Goal: Transaction & Acquisition: Purchase product/service

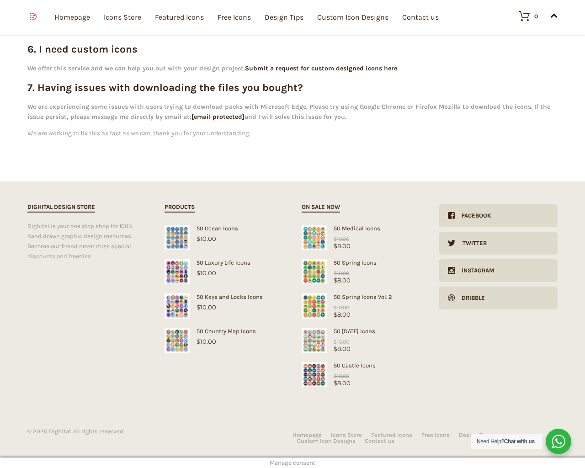
scroll to position [302, 0]
type input "1"
type input "20"
checkbox input "false"
type input "dTjdNQKi"
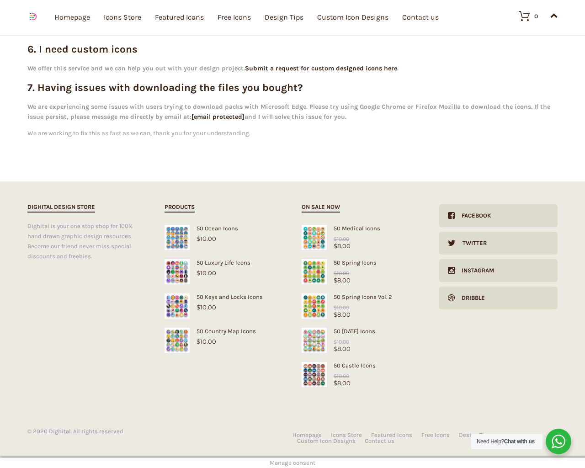
type input "[EMAIL_ADDRESS][DOMAIN_NAME]"
checkbox input "false"
select select "dark"
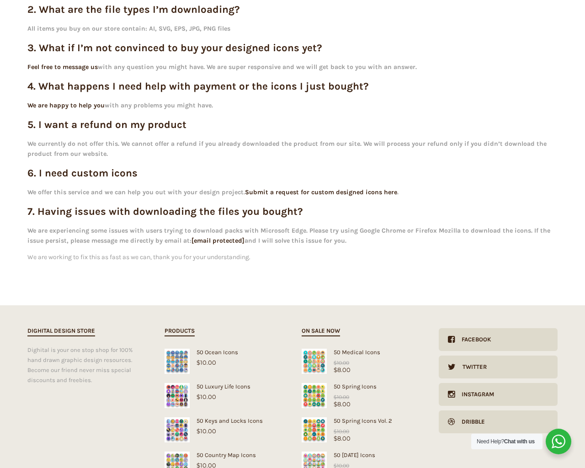
scroll to position [0, 0]
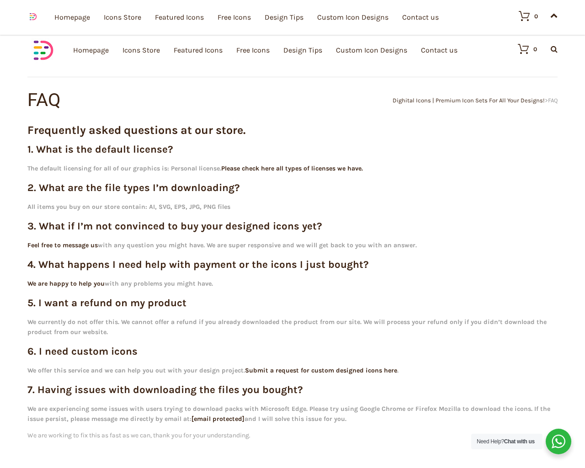
scroll to position [302, 0]
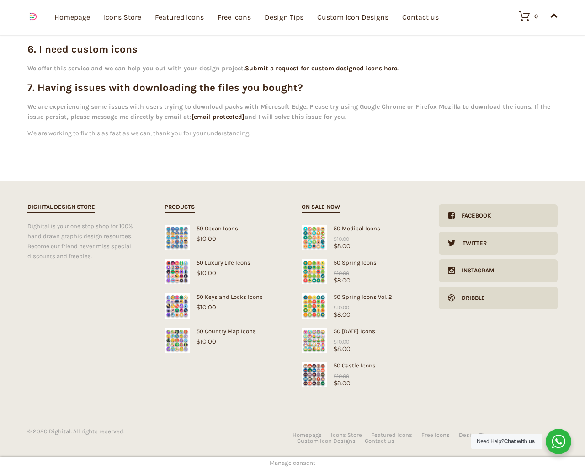
click at [270, 249] on input "Hide Price" at bounding box center [273, 252] width 6 height 6
checkbox input "true"
click at [270, 402] on input "Send me a copy of this e-mail" at bounding box center [273, 405] width 6 height 6
checkbox input "true"
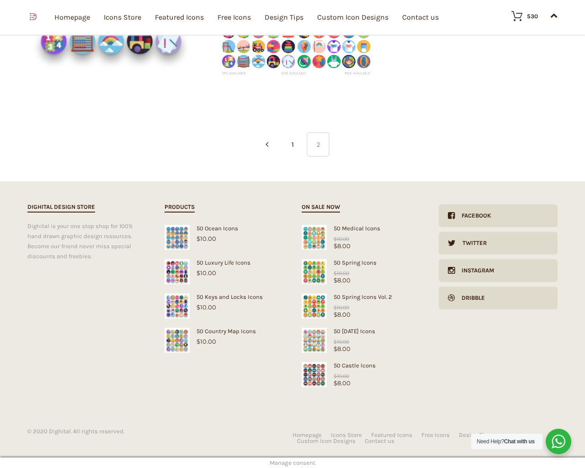
scroll to position [1623, 0]
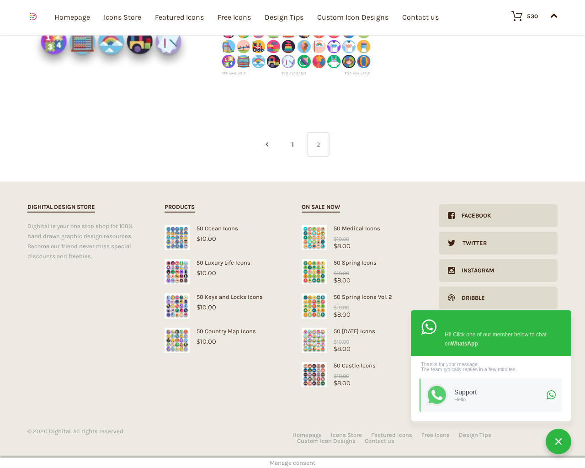
type input "1"
type input "20"
checkbox input "false"
type input "dTjdNQKi"
type input "[EMAIL_ADDRESS][DOMAIN_NAME]"
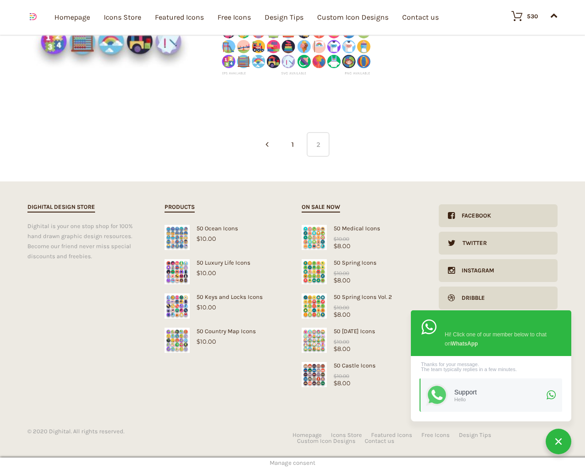
type input "[EMAIL_ADDRESS][DOMAIN_NAME]"
checkbox input "false"
select select "price-desc"
select select "lollipop"
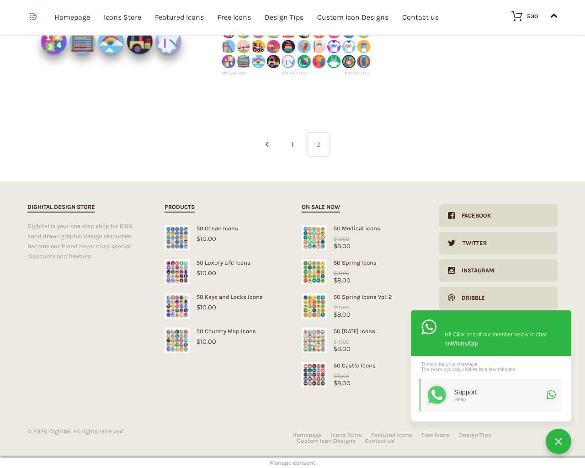
select select "price-desc"
select select "dark"
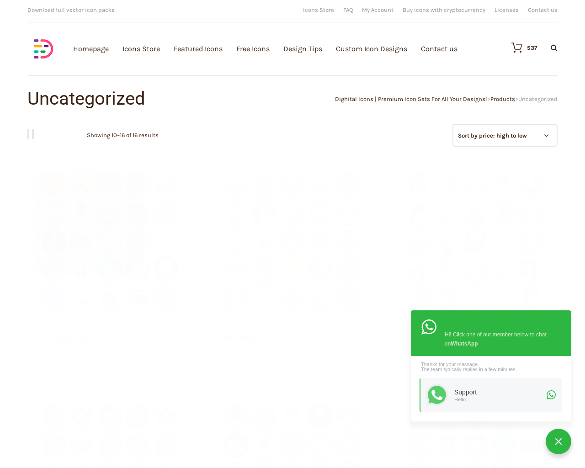
scroll to position [0, 0]
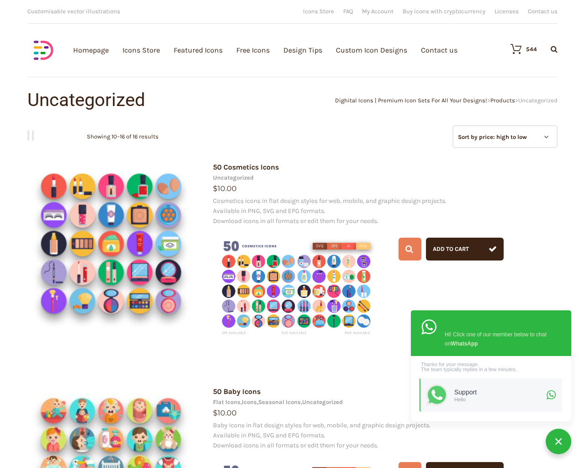
click at [270, 249] on input "Hide Price" at bounding box center [273, 252] width 6 height 6
checkbox input "true"
click at [270, 402] on input "Send me a copy of this e-mail" at bounding box center [273, 405] width 6 height 6
checkbox input "true"
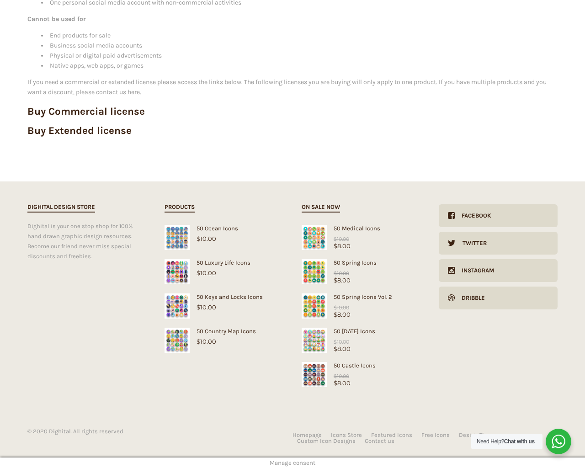
scroll to position [245, 0]
type input "1"
type input "20"
checkbox input "false"
type input "dTjdNQKi"
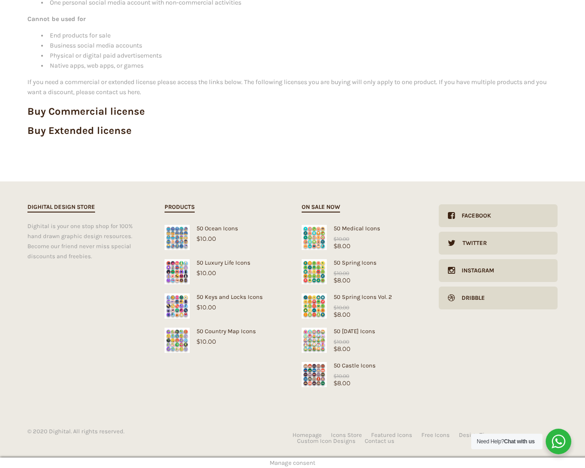
type input "[EMAIL_ADDRESS][DOMAIN_NAME]"
checkbox input "false"
select select "dark"
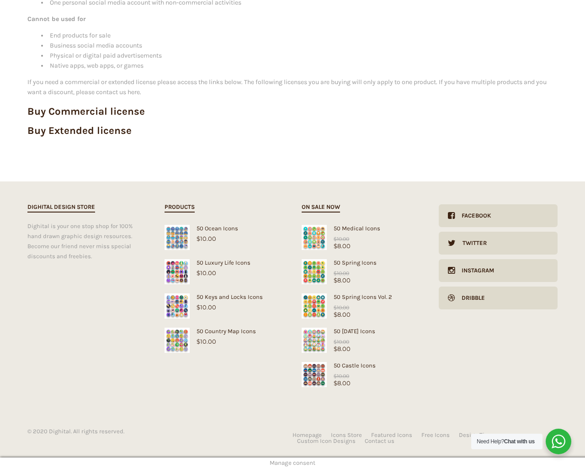
scroll to position [0, 0]
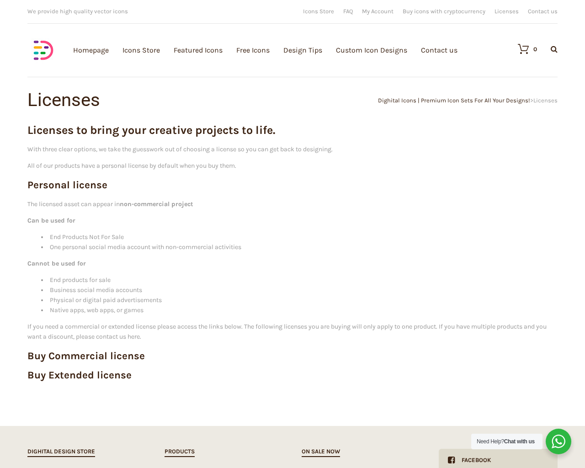
scroll to position [245, 0]
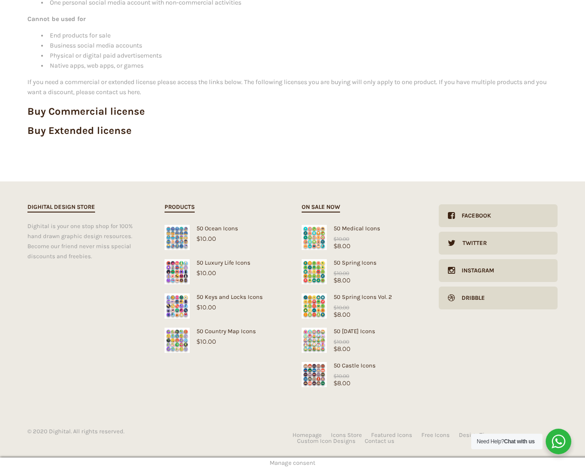
click at [270, 249] on input "Hide Price" at bounding box center [273, 252] width 6 height 6
checkbox input "true"
click at [270, 402] on input "Send me a copy of this e-mail" at bounding box center [273, 405] width 6 height 6
checkbox input "true"
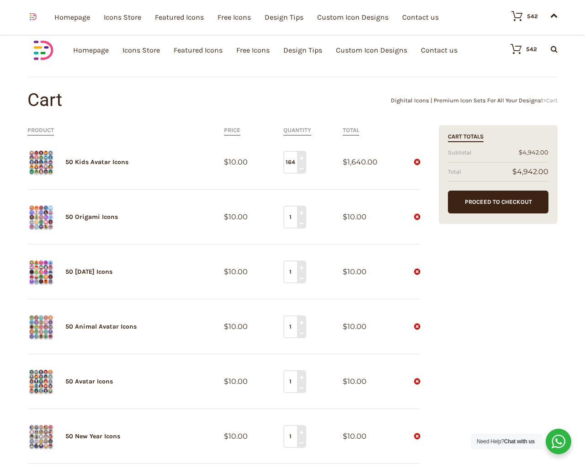
scroll to position [1402, 0]
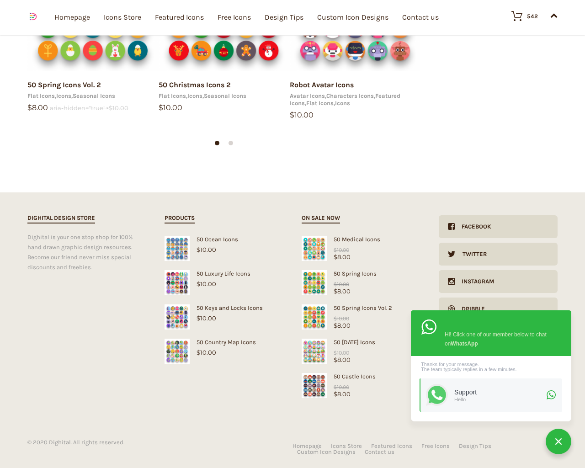
type input "1"
type input "1967"
type input "17"
type input "[CREDIT_CARD_NUMBER]"
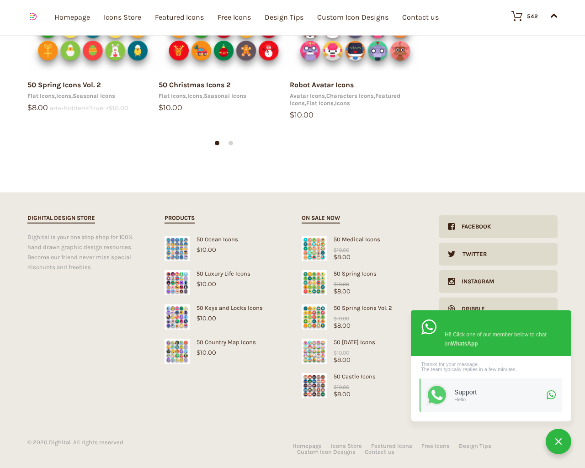
type input "1"
type input "[CREDIT_CARD_NUMBER]"
type input "1"
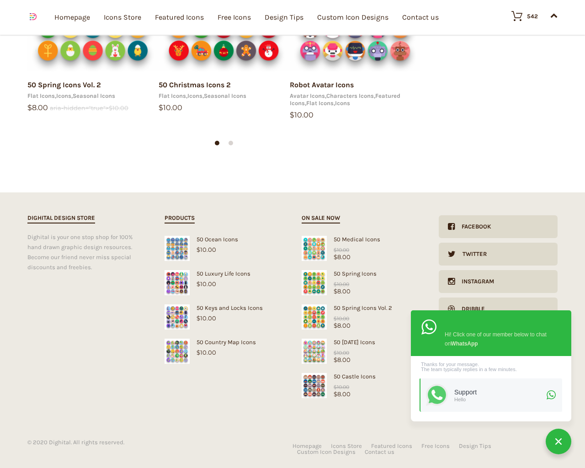
type input "1"
type input "[CREDIT_CARD_NUMBER]"
type input "1"
type input "17"
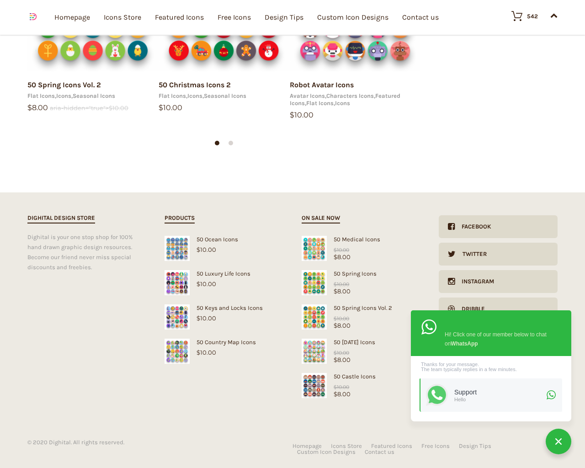
type input "1"
type input "20"
checkbox input "false"
type input "dTjdNQKi"
checkbox input "false"
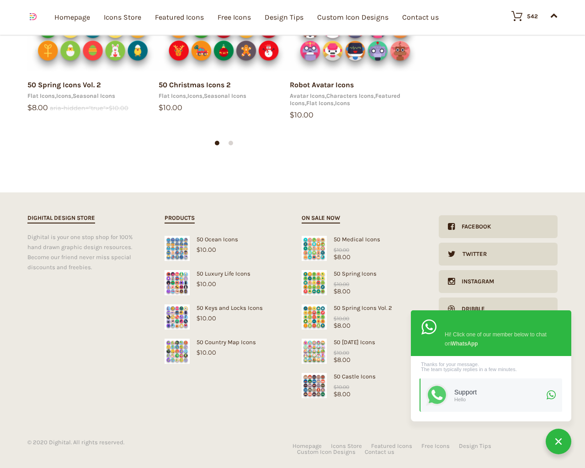
type input "[EMAIL_ADDRESS][DOMAIN_NAME]"
checkbox input "false"
select select "dark"
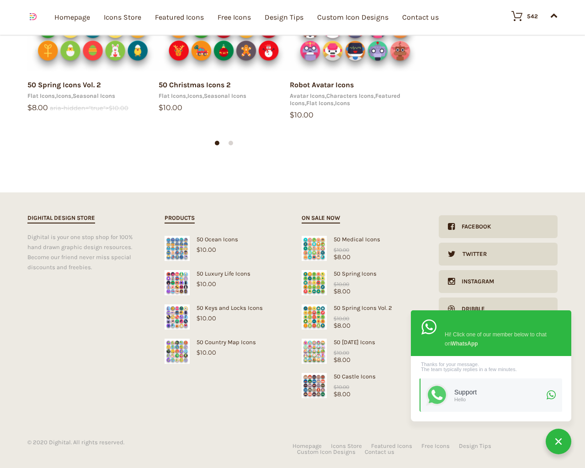
type input "[DATE]"
select select "dark"
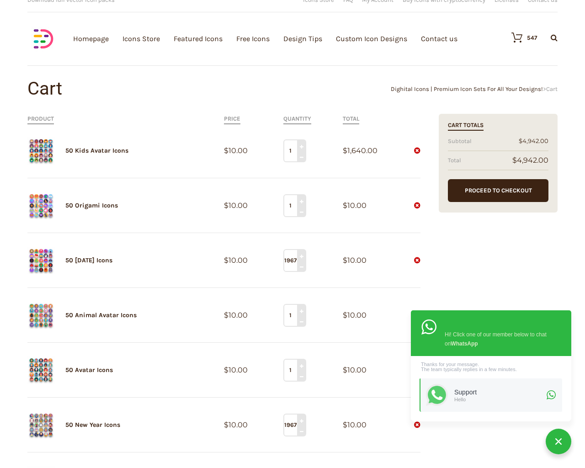
scroll to position [0, 0]
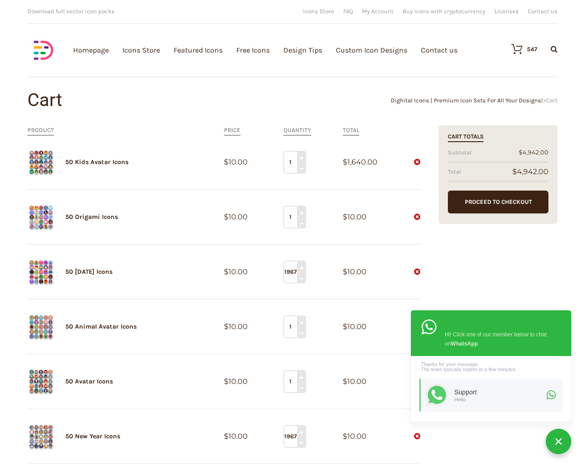
type input "1"
type input "1967"
type input "1"
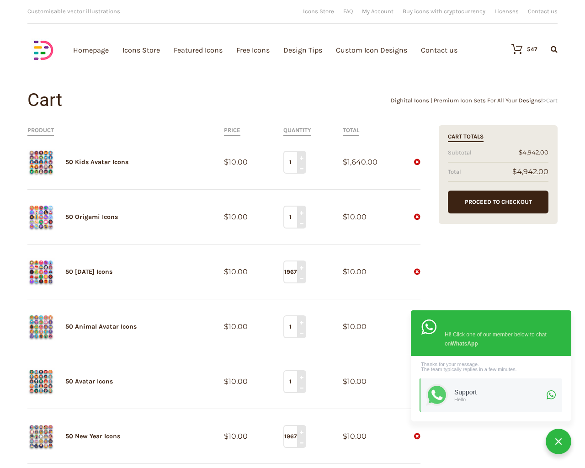
type input "1967"
type input "1"
type input "17"
type input "[CREDIT_CARD_NUMBER]"
type input "1"
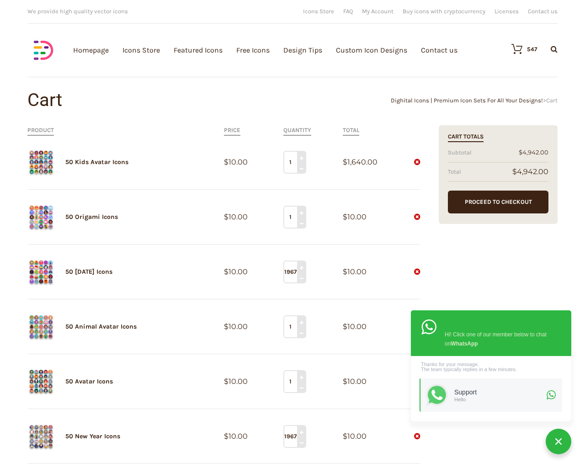
type input "1"
type input "[CREDIT_CARD_NUMBER]"
type input "1"
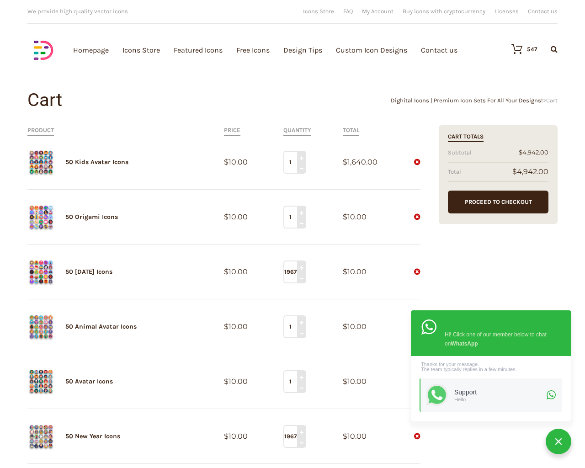
click at [270, 249] on input "Hide Price" at bounding box center [273, 252] width 6 height 6
checkbox input "true"
click at [270, 402] on input "Send me a copy of this e-mail" at bounding box center [273, 405] width 6 height 6
checkbox input "true"
